Goal: Task Accomplishment & Management: Use online tool/utility

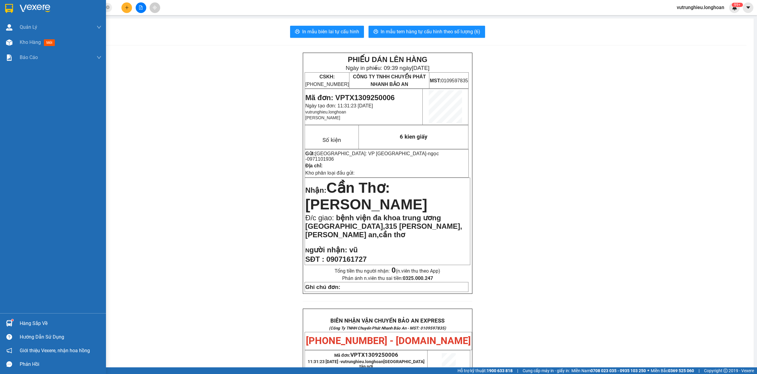
click at [10, 5] on img at bounding box center [9, 8] width 8 height 9
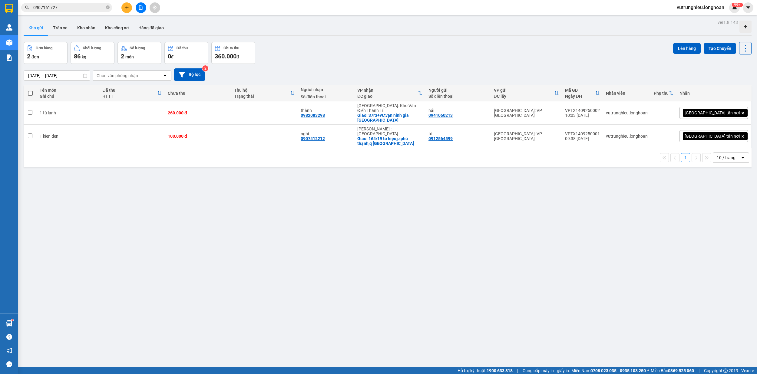
click at [30, 94] on span at bounding box center [30, 93] width 5 height 5
click at [30, 90] on input "checkbox" at bounding box center [30, 90] width 0 height 0
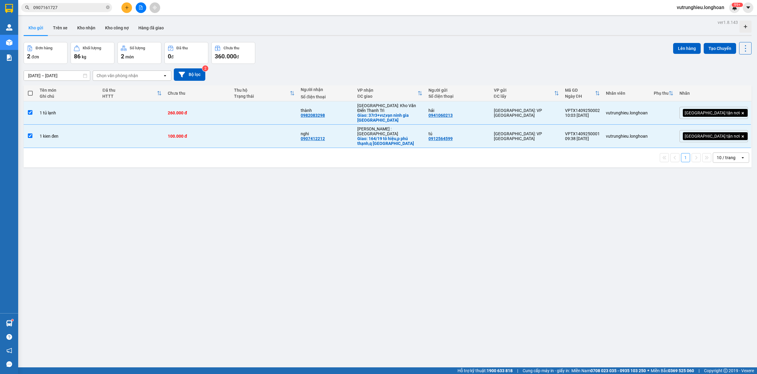
checkbox input "true"
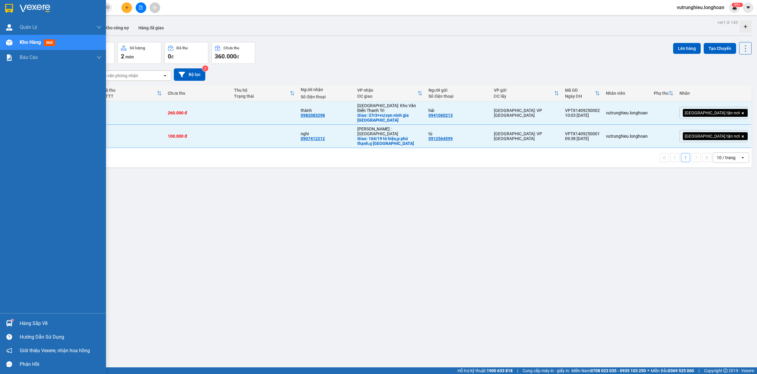
click at [7, 9] on img at bounding box center [9, 8] width 8 height 9
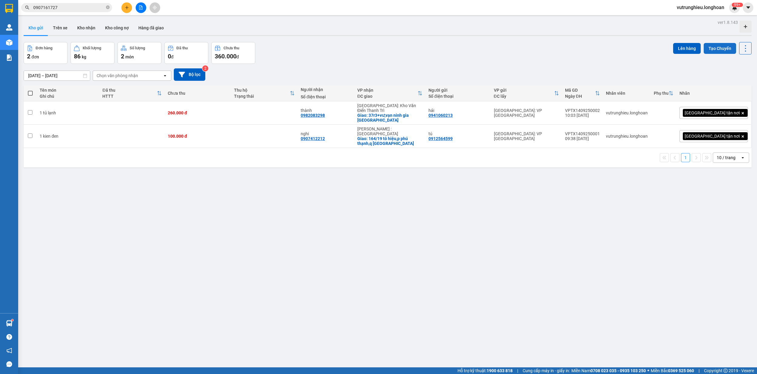
click at [714, 49] on button "Tạo Chuyến" at bounding box center [720, 48] width 32 height 11
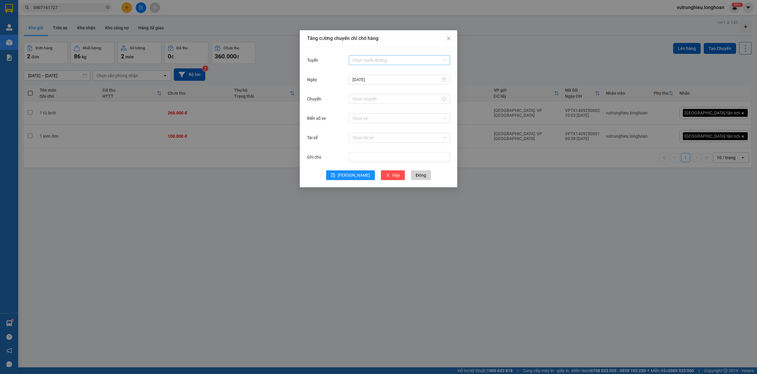
click at [374, 55] on div "Chọn tuyến đường" at bounding box center [399, 60] width 101 height 10
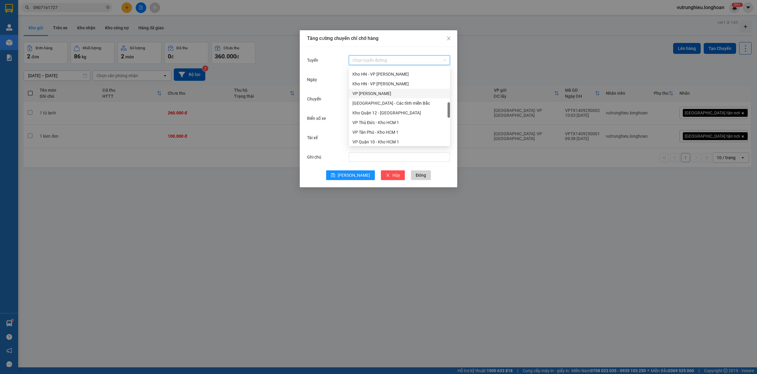
click at [395, 90] on div "VP [PERSON_NAME]" at bounding box center [399, 93] width 94 height 7
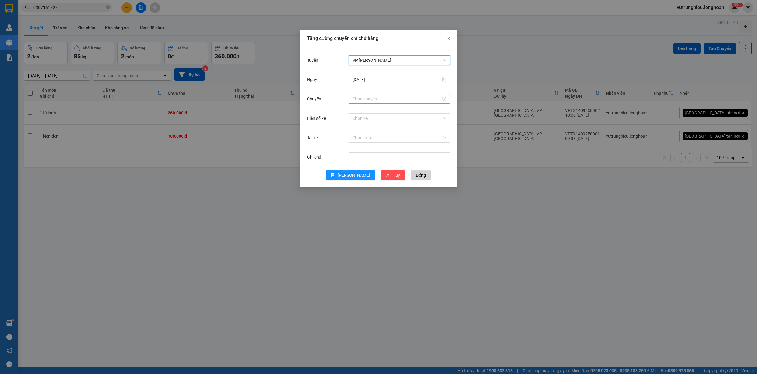
click at [361, 98] on input "Chuyến" at bounding box center [396, 99] width 88 height 7
click at [357, 180] on link "Bây giờ" at bounding box center [359, 181] width 14 height 5
type input "11:36"
click at [368, 120] on input "Biển số xe" at bounding box center [397, 118] width 90 height 9
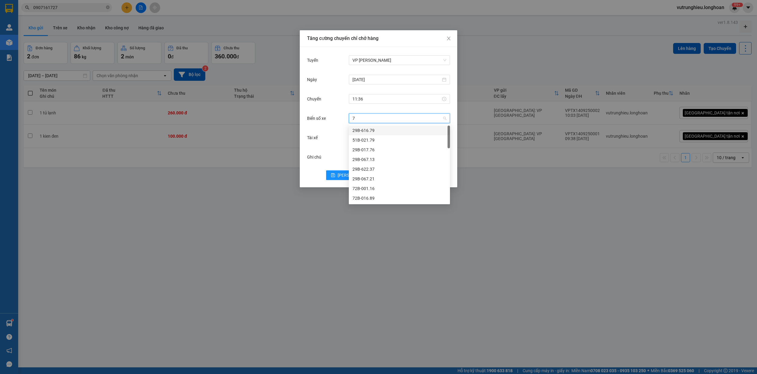
type input "71"
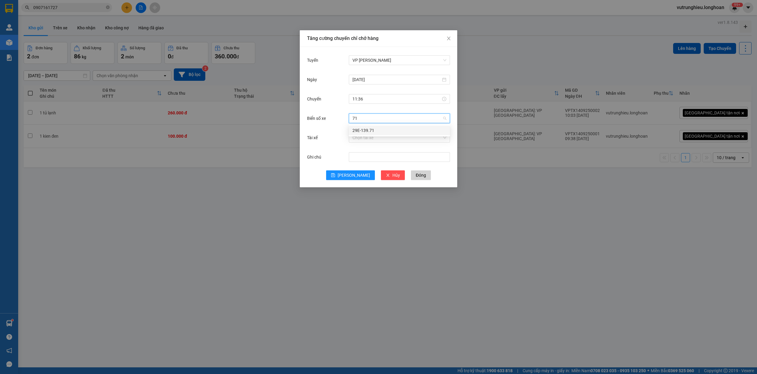
click at [372, 130] on div "29E-139.71" at bounding box center [399, 130] width 94 height 7
click at [372, 138] on input "Tài xế" at bounding box center [397, 137] width 90 height 9
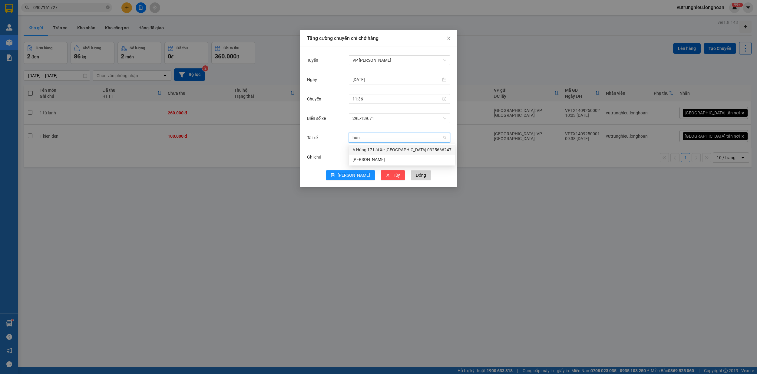
type input "hùng"
click at [377, 148] on div "A Hùng 17 Lái Xe [GEOGRAPHIC_DATA] 0325666247" at bounding box center [401, 150] width 99 height 7
click at [354, 178] on span "[PERSON_NAME]" at bounding box center [354, 175] width 32 height 7
click at [448, 37] on icon "close" at bounding box center [448, 38] width 5 height 5
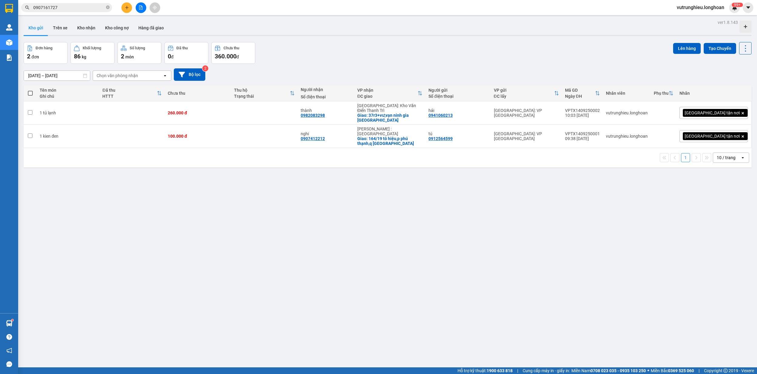
click at [31, 91] on span at bounding box center [30, 93] width 5 height 5
click at [30, 90] on input "checkbox" at bounding box center [30, 90] width 0 height 0
checkbox input "true"
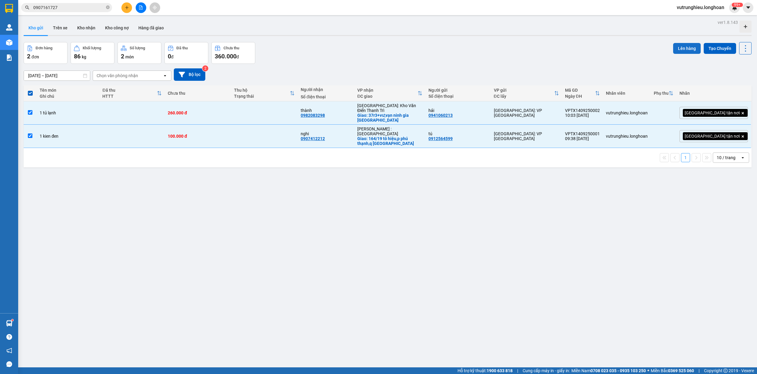
click at [674, 50] on button "Lên hàng" at bounding box center [687, 48] width 28 height 11
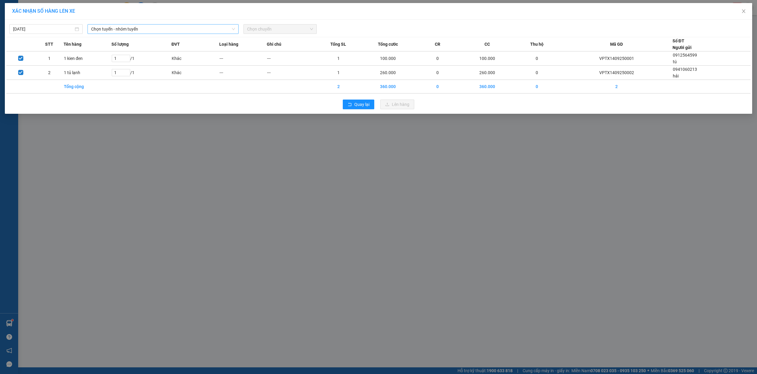
click at [143, 28] on span "Chọn tuyến - nhóm tuyến" at bounding box center [163, 29] width 144 height 9
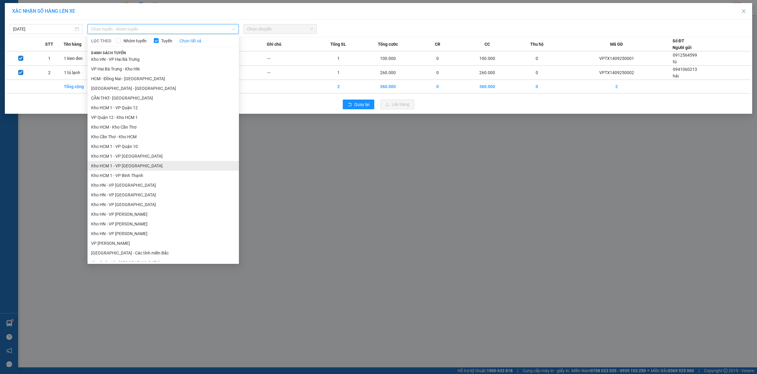
scroll to position [81, 0]
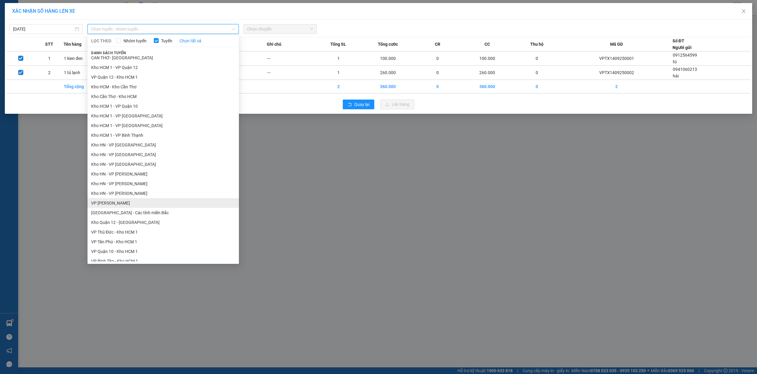
click at [139, 201] on li "VP [PERSON_NAME]" at bounding box center [162, 203] width 151 height 10
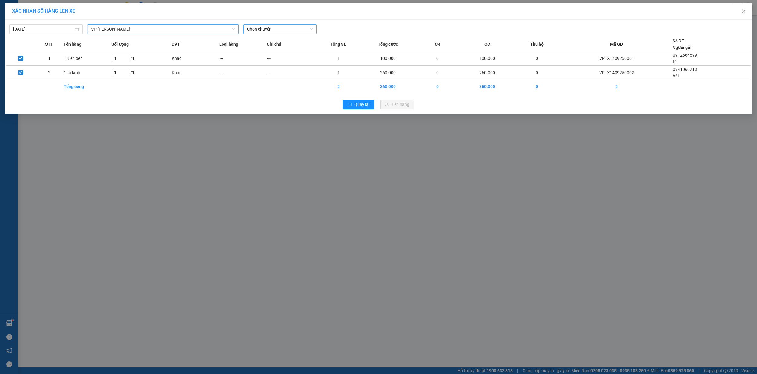
click at [277, 28] on span "Chọn chuyến" at bounding box center [280, 29] width 66 height 9
click at [276, 53] on div "11:36 (TC) - 29E-139.71" at bounding box center [270, 51] width 47 height 7
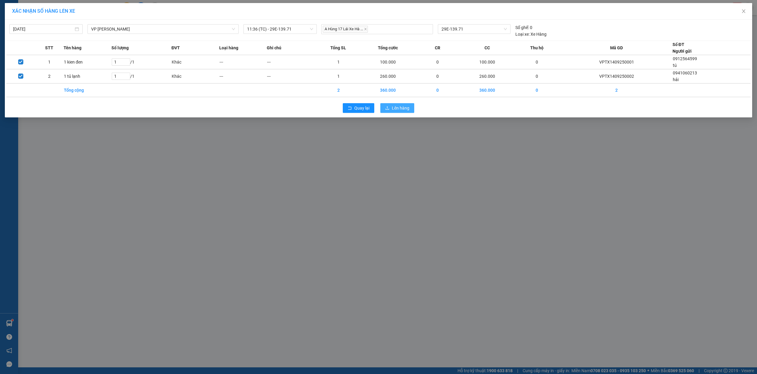
click at [406, 111] on span "Lên hàng" at bounding box center [401, 108] width 18 height 7
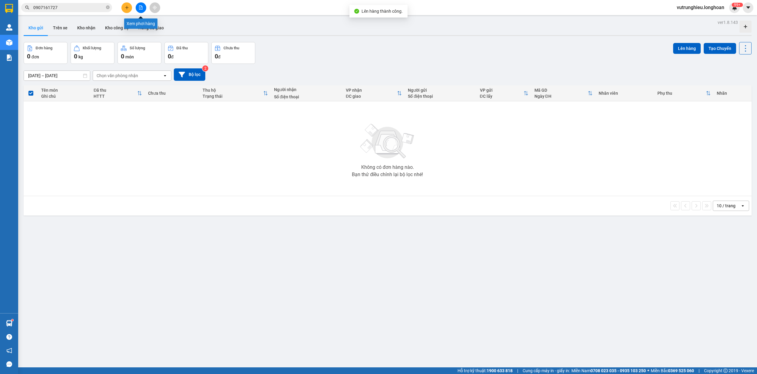
click at [137, 7] on button at bounding box center [141, 7] width 11 height 11
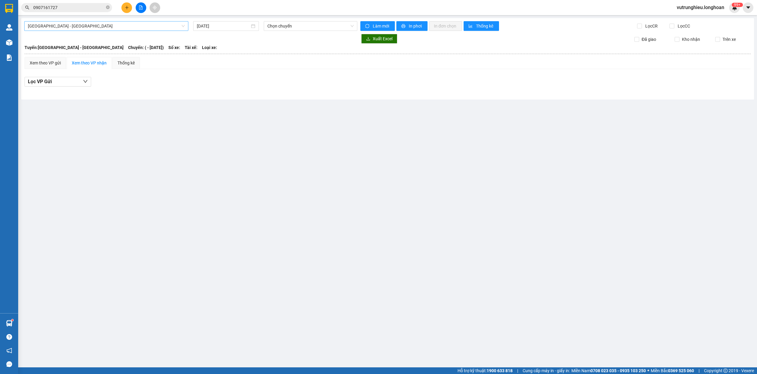
click at [148, 28] on span "[GEOGRAPHIC_DATA] - [GEOGRAPHIC_DATA]" at bounding box center [106, 25] width 157 height 9
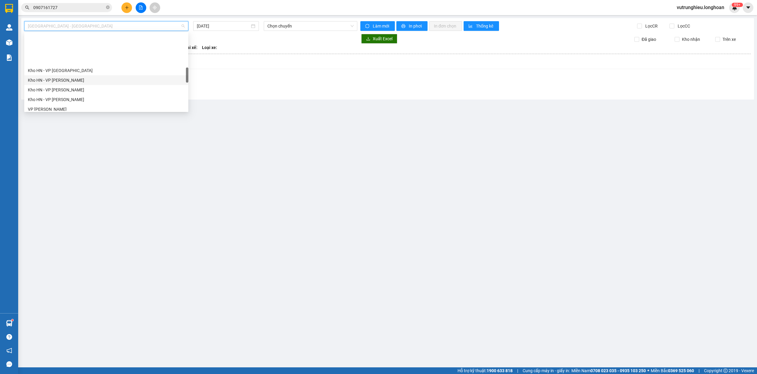
scroll to position [202, 0]
click at [83, 69] on div "VP [PERSON_NAME]" at bounding box center [106, 69] width 157 height 7
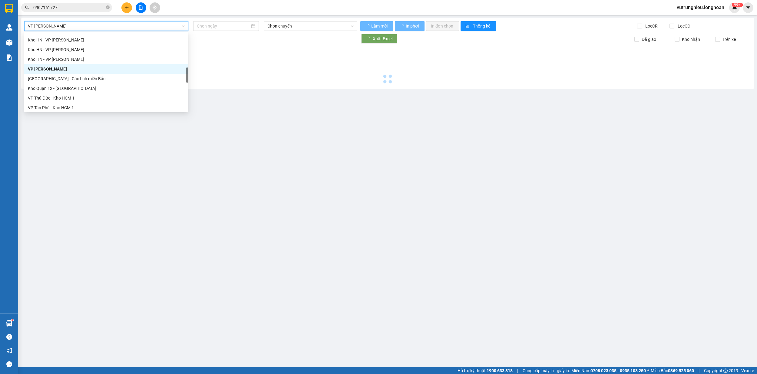
type input "[DATE]"
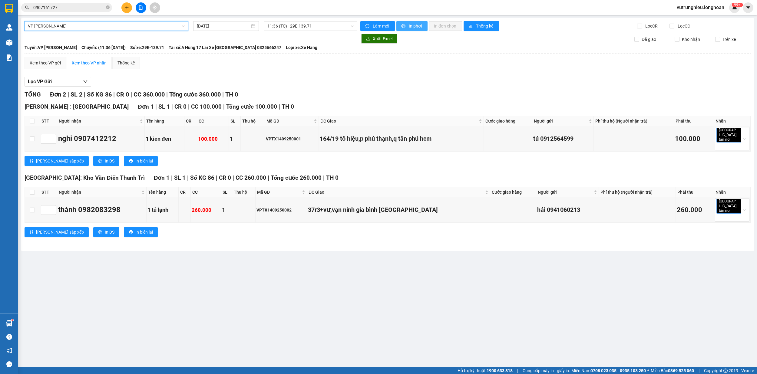
click at [418, 26] on span "In phơi" at bounding box center [416, 26] width 14 height 7
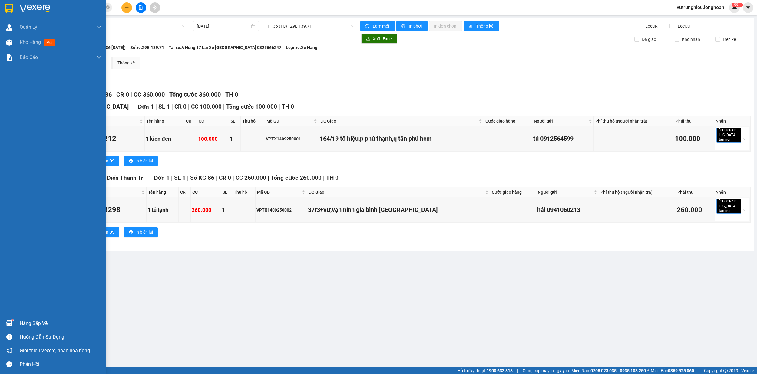
click at [5, 7] on img at bounding box center [9, 8] width 8 height 9
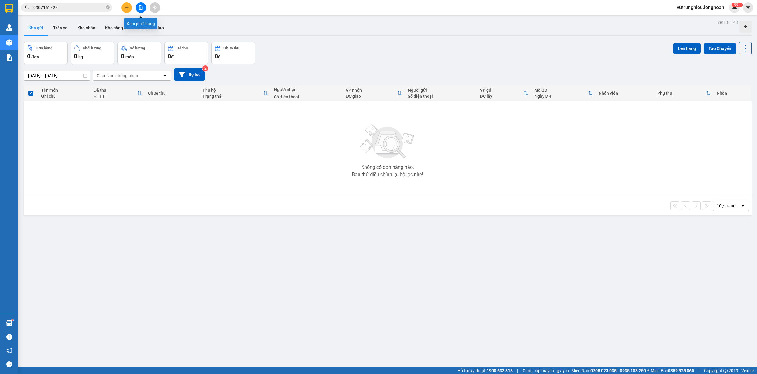
click at [142, 7] on icon "file-add" at bounding box center [141, 7] width 4 height 4
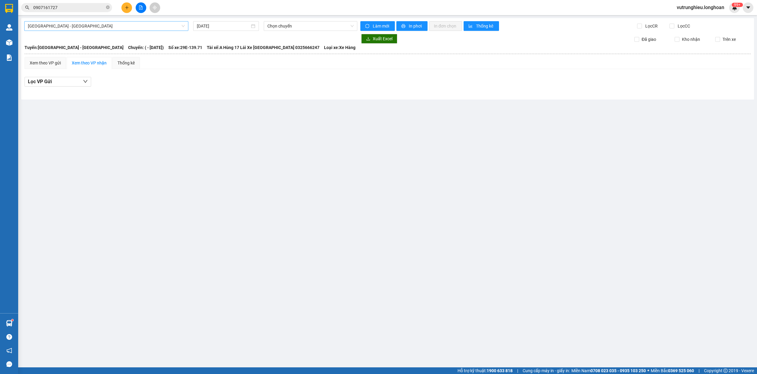
click at [117, 28] on span "[GEOGRAPHIC_DATA] - [GEOGRAPHIC_DATA]" at bounding box center [106, 25] width 157 height 9
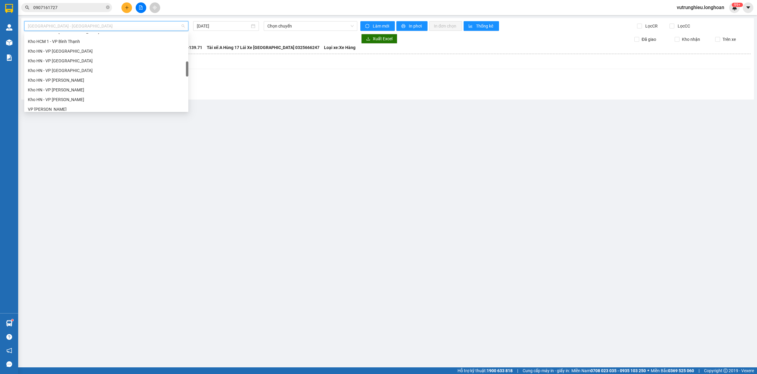
scroll to position [202, 0]
click at [77, 39] on div "Kho HN - VP [PERSON_NAME]" at bounding box center [106, 40] width 157 height 7
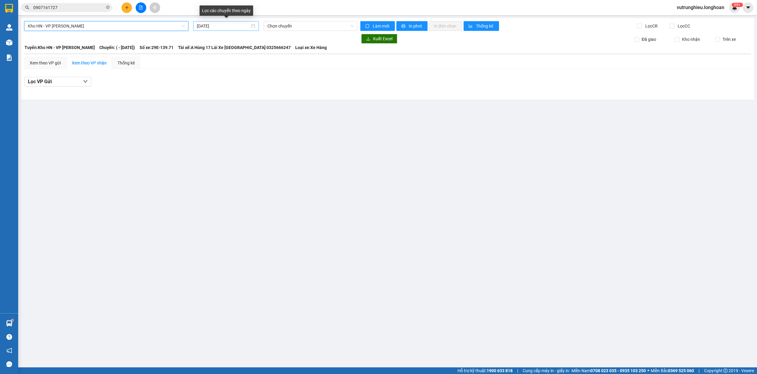
click at [199, 27] on input "[DATE]" at bounding box center [223, 26] width 53 height 7
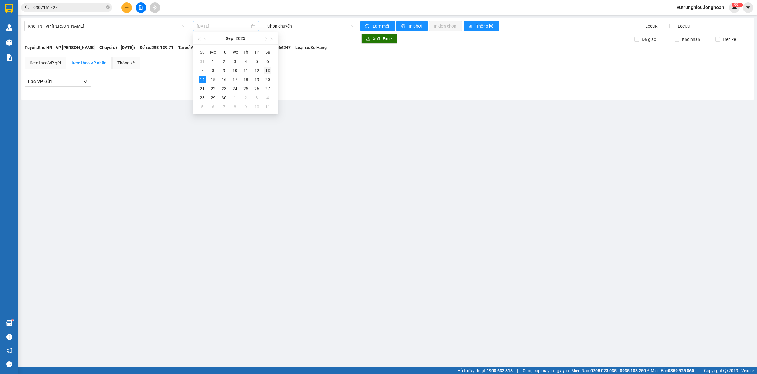
click at [266, 70] on div "13" at bounding box center [267, 70] width 7 height 7
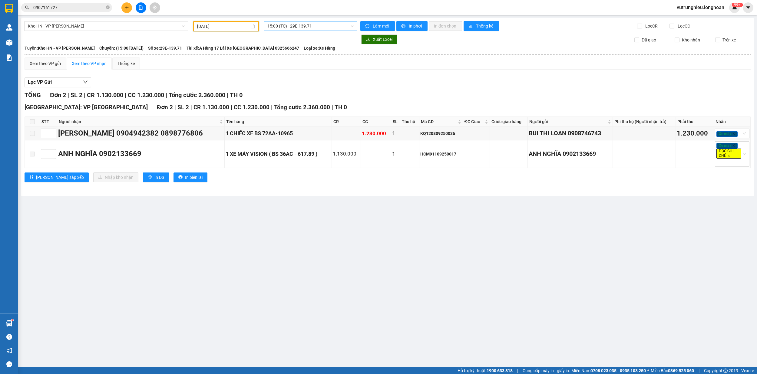
click at [306, 25] on span "15:00 (TC) - 29E-139.71" at bounding box center [310, 25] width 87 height 9
click at [287, 45] on div "15:00 (TC) - 29E-139.71" at bounding box center [290, 48] width 47 height 7
click at [200, 25] on input "[DATE]" at bounding box center [223, 26] width 52 height 7
click at [204, 79] on div "14" at bounding box center [202, 79] width 7 height 7
type input "[DATE]"
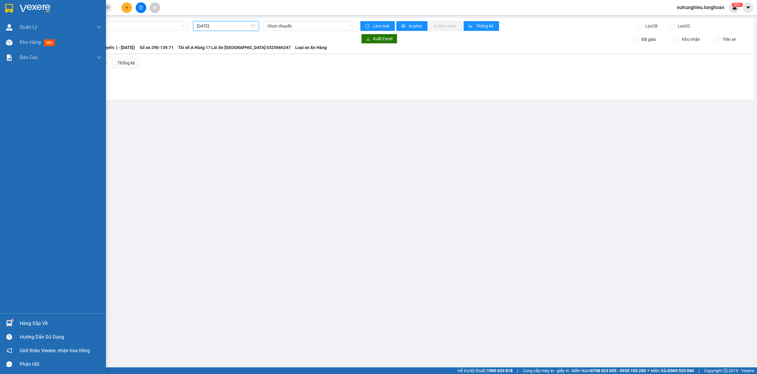
click at [8, 6] on img at bounding box center [9, 8] width 8 height 9
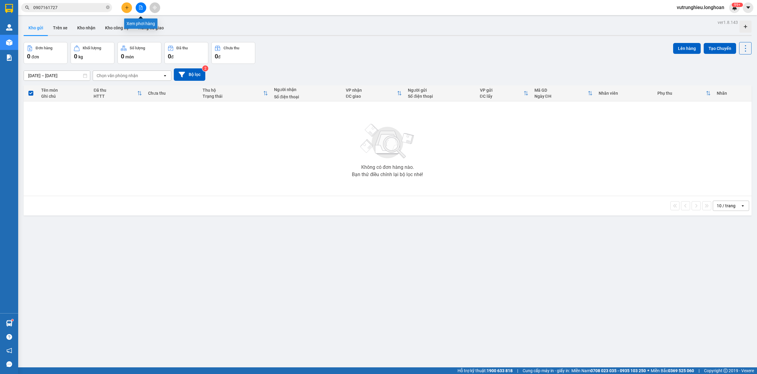
click at [141, 9] on icon "file-add" at bounding box center [141, 7] width 4 height 4
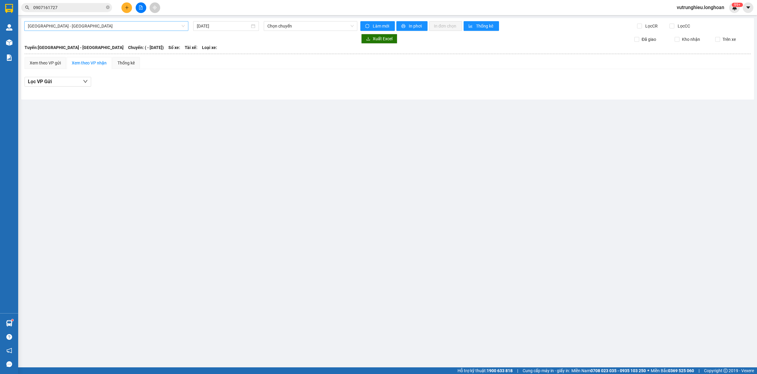
click at [103, 22] on span "[GEOGRAPHIC_DATA] - [GEOGRAPHIC_DATA]" at bounding box center [106, 25] width 157 height 9
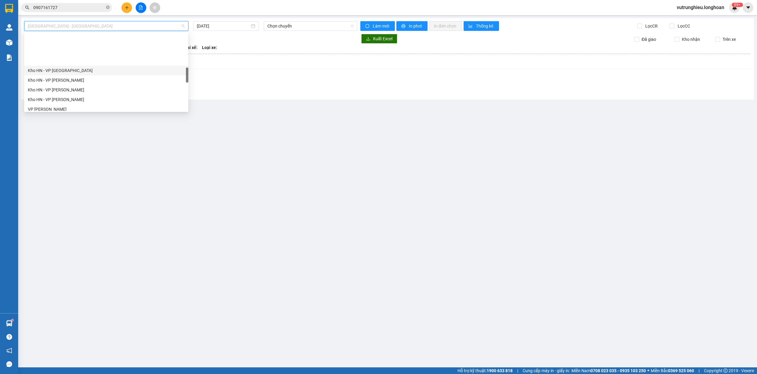
scroll to position [202, 0]
click at [71, 39] on div "Kho HN - VP [PERSON_NAME]" at bounding box center [106, 40] width 157 height 7
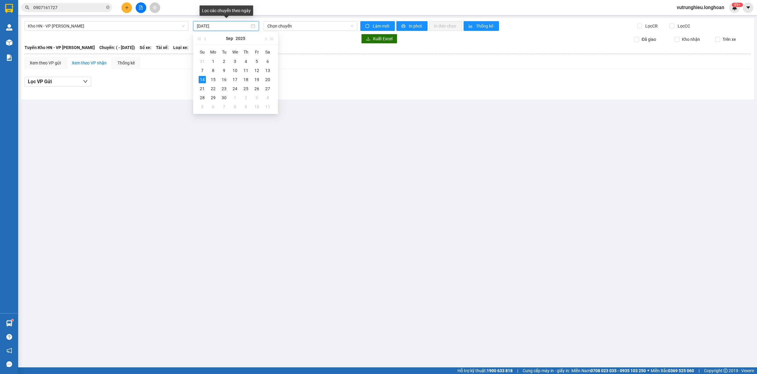
click at [201, 27] on input "[DATE]" at bounding box center [223, 26] width 53 height 7
click at [268, 71] on div "13" at bounding box center [267, 70] width 7 height 7
type input "[DATE]"
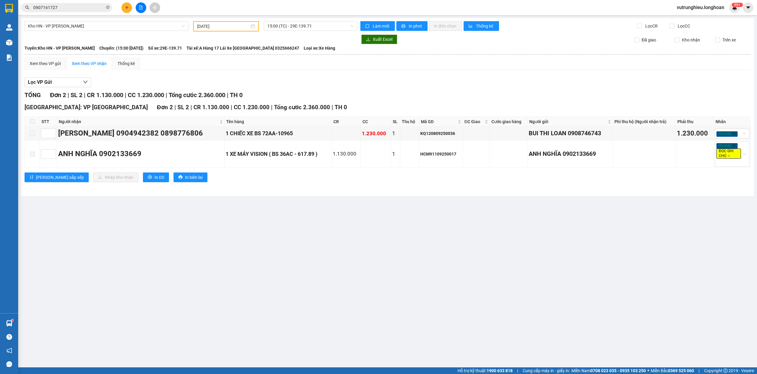
click at [312, 17] on main "Kho HN - VP [PERSON_NAME] [DATE] 15:00 (TC) - 29E-139.71 Làm mới In phơi In đơn…" at bounding box center [378, 184] width 757 height 368
click at [315, 25] on span "15:00 (TC) - 29E-139.71" at bounding box center [310, 25] width 87 height 9
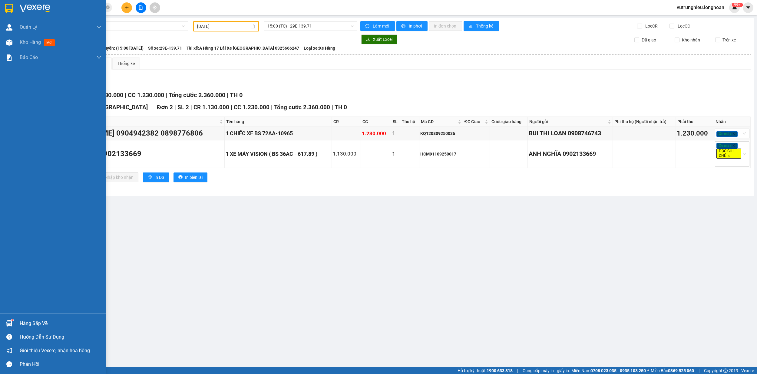
click at [8, 7] on img at bounding box center [9, 8] width 8 height 9
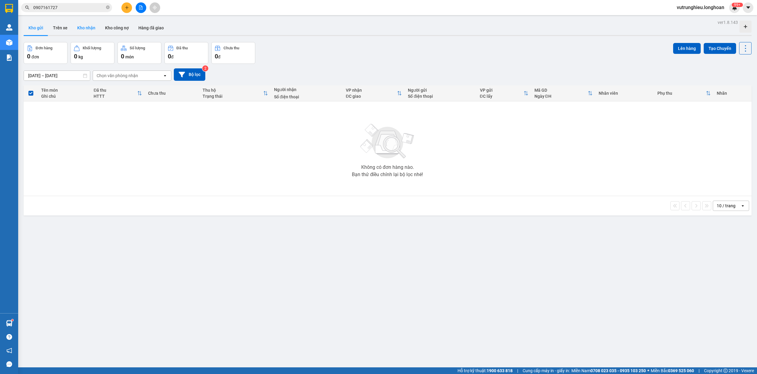
click at [86, 26] on button "Kho nhận" at bounding box center [86, 28] width 28 height 15
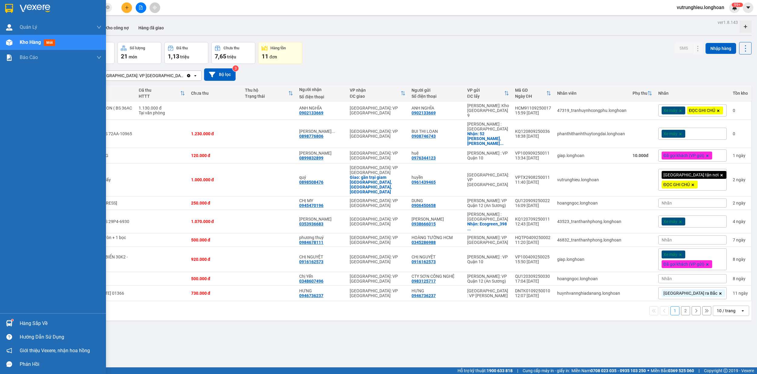
click at [3, 6] on div at bounding box center [53, 10] width 106 height 20
click at [5, 4] on img at bounding box center [9, 8] width 8 height 9
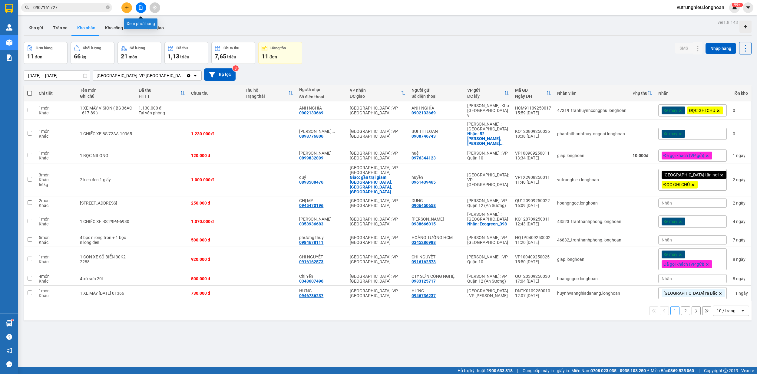
click at [140, 8] on icon "file-add" at bounding box center [140, 7] width 3 height 4
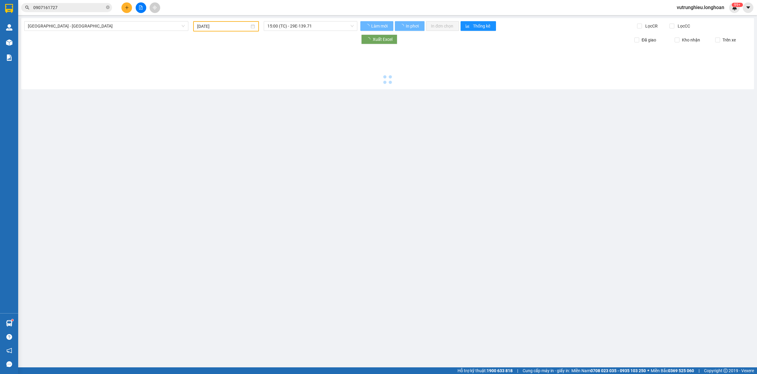
type input "[DATE]"
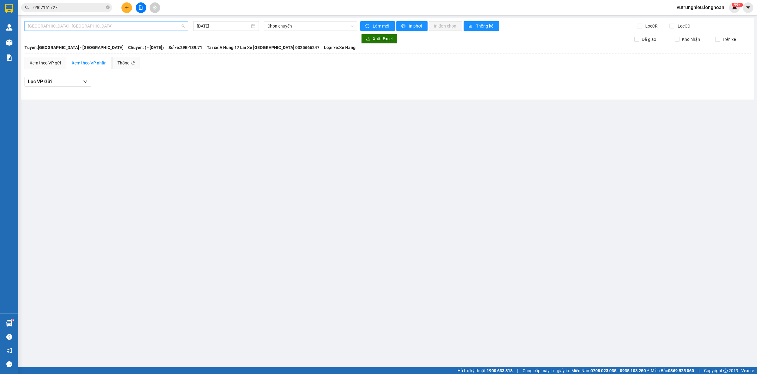
click at [97, 28] on span "[GEOGRAPHIC_DATA] - [GEOGRAPHIC_DATA]" at bounding box center [106, 25] width 157 height 9
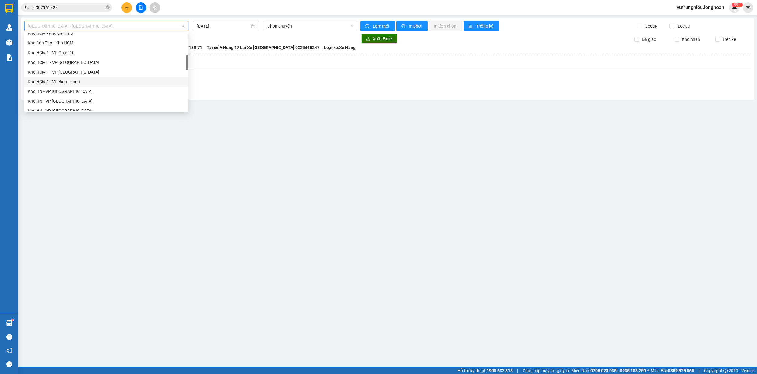
scroll to position [161, 0]
click at [74, 81] on div "Kho HN - VP [PERSON_NAME]" at bounding box center [106, 80] width 157 height 7
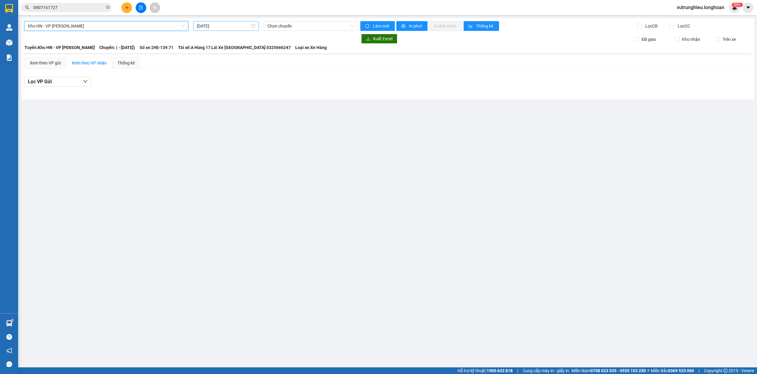
click at [205, 27] on input "[DATE]" at bounding box center [223, 26] width 53 height 7
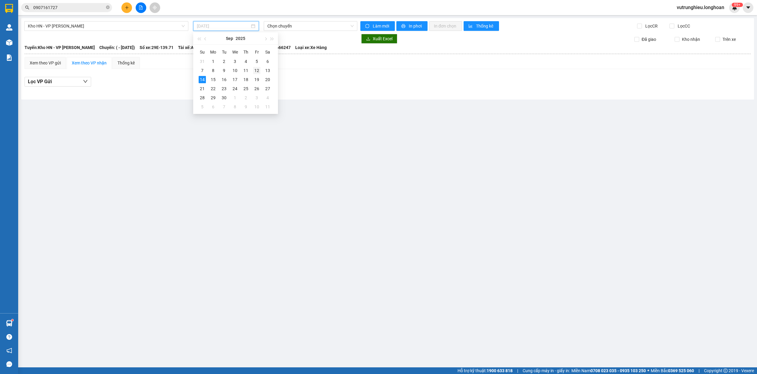
click at [259, 70] on div "12" at bounding box center [256, 70] width 7 height 7
type input "[DATE]"
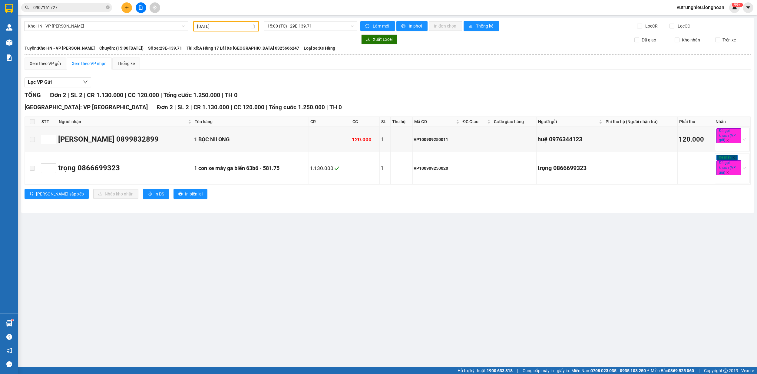
click at [32, 122] on span at bounding box center [32, 121] width 5 height 5
click at [200, 27] on input "[DATE]" at bounding box center [223, 26] width 52 height 7
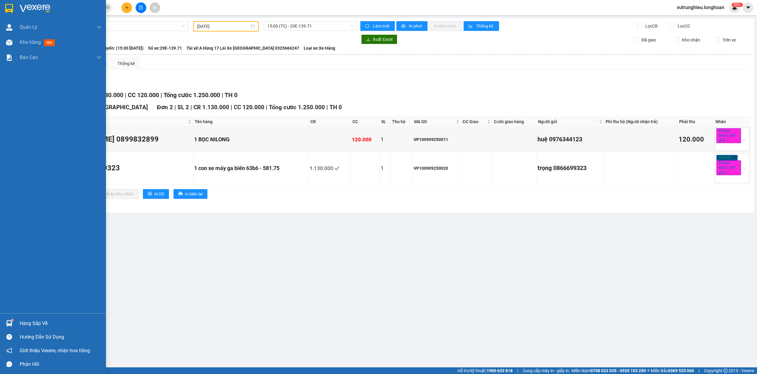
click at [8, 8] on img at bounding box center [9, 8] width 8 height 9
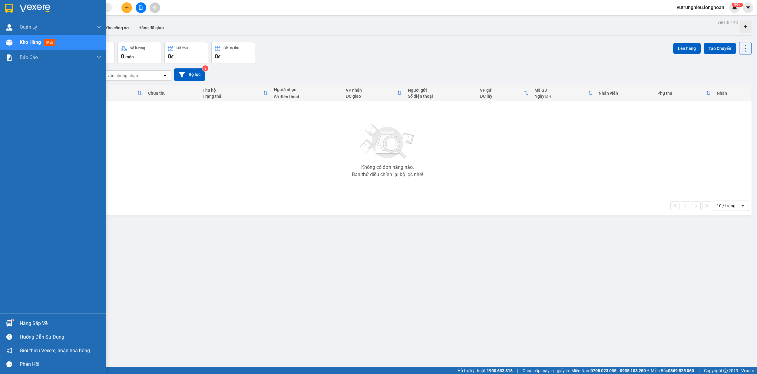
click at [8, 10] on img at bounding box center [9, 8] width 8 height 9
